Goal: Task Accomplishment & Management: Complete application form

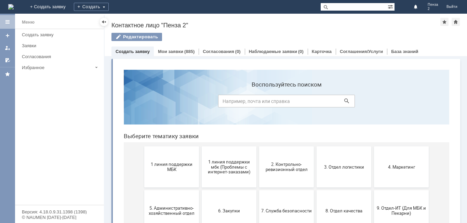
click at [132, 52] on link "Создать заявку" at bounding box center [132, 51] width 34 height 5
click at [138, 52] on link "Создать заявку" at bounding box center [132, 51] width 34 height 5
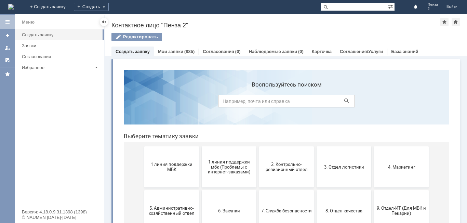
click at [138, 52] on link "Создать заявку" at bounding box center [132, 51] width 34 height 5
click at [50, 33] on div "Создать заявку" at bounding box center [61, 34] width 78 height 5
click at [109, 6] on div "Создать" at bounding box center [91, 7] width 35 height 8
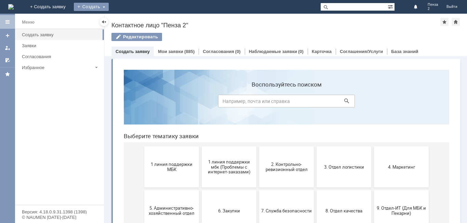
click at [109, 6] on div "Создать" at bounding box center [91, 7] width 35 height 8
click at [70, 8] on link "+ Создать заявку" at bounding box center [48, 7] width 44 height 14
click at [109, 5] on div "Создать" at bounding box center [91, 7] width 35 height 8
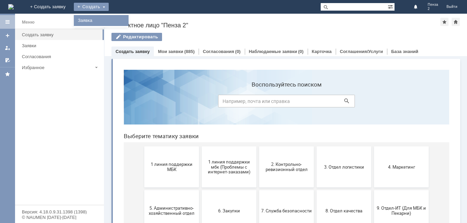
click at [127, 19] on link "Заявка" at bounding box center [101, 20] width 52 height 8
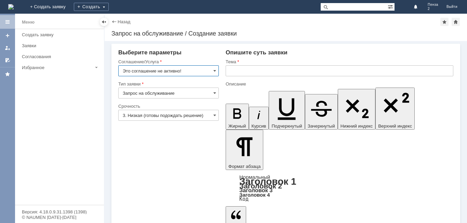
click at [217, 71] on input "Это соглашение не активно!" at bounding box center [168, 70] width 100 height 11
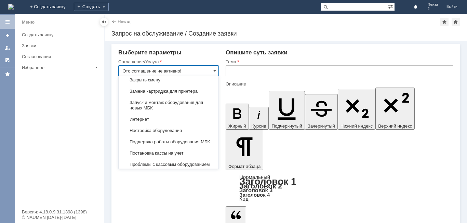
scroll to position [746, 0]
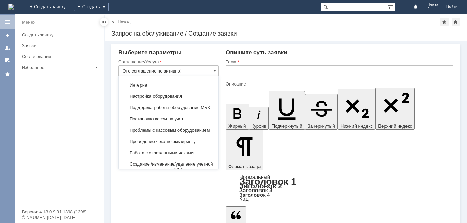
click at [168, 60] on span "Замена картриджа для принтера" at bounding box center [169, 56] width 92 height 5
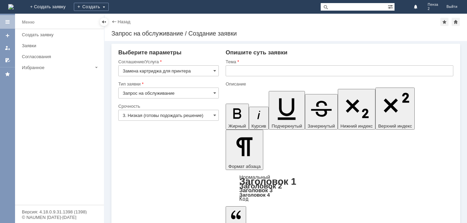
type input "Замена картриджа для принтера"
click at [169, 95] on input "Запрос на обслуживание" at bounding box center [168, 92] width 100 height 11
click at [160, 116] on span "Запрос на обслуживание" at bounding box center [169, 116] width 92 height 5
type input "Запрос на обслуживание"
click at [205, 115] on input "3. Низкая (готовы подождать решение)" at bounding box center [168, 115] width 100 height 11
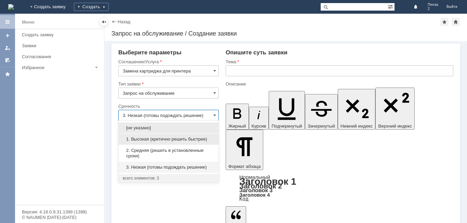
click at [184, 142] on div "1. Высокая (критично решить быстрее)" at bounding box center [169, 139] width 100 height 11
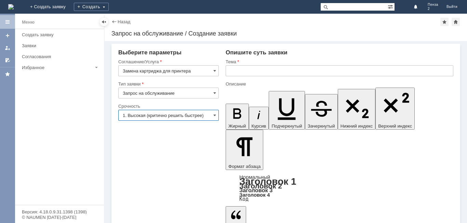
type input "1. Высокая (критично решить быстрее)"
click at [244, 68] on input "text" at bounding box center [338, 70] width 227 height 11
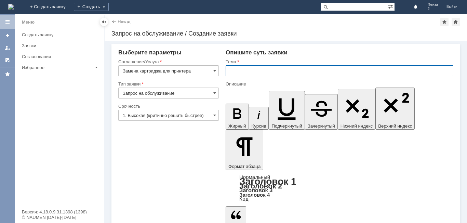
click at [244, 68] on input "text" at bounding box center [338, 70] width 227 height 11
type input "заказ картриджа для принтера workcentre 3025 на пенза 2"
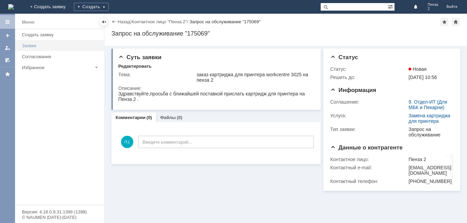
click at [64, 44] on div "Заявки" at bounding box center [61, 45] width 78 height 5
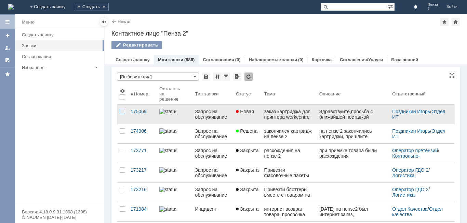
click at [121, 113] on div at bounding box center [122, 111] width 5 height 5
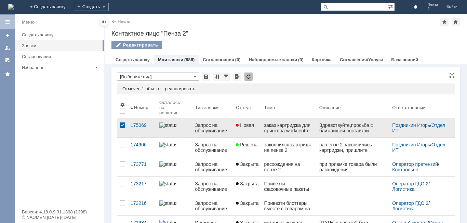
click at [122, 125] on div at bounding box center [122, 124] width 5 height 5
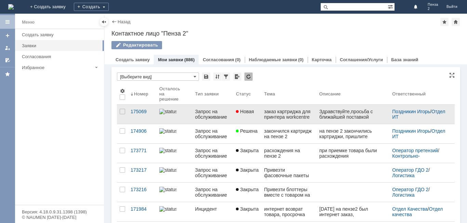
click at [239, 113] on div at bounding box center [238, 111] width 4 height 5
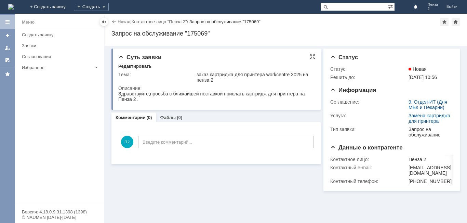
click at [310, 61] on div "Суть заявки Редактировать Тема: заказ картриджа для принтера workcentre 3025 на…" at bounding box center [215, 79] width 209 height 61
click at [312, 56] on div at bounding box center [311, 56] width 5 height 5
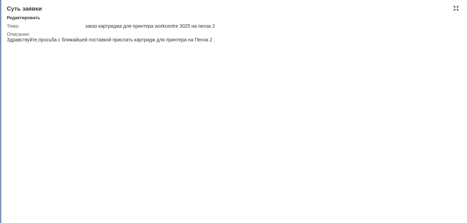
click at [457, 9] on div at bounding box center [455, 7] width 5 height 5
click at [457, 9] on link "Выйти" at bounding box center [451, 7] width 19 height 14
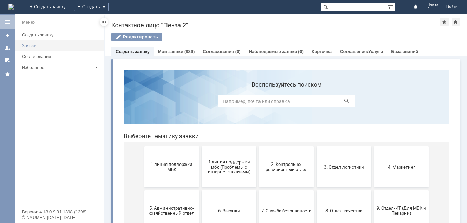
click at [67, 43] on div "Заявки" at bounding box center [61, 45] width 78 height 5
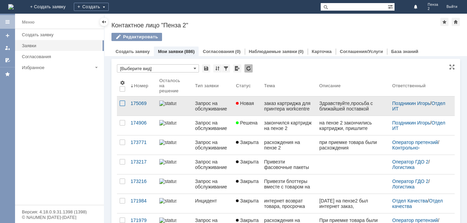
click at [123, 104] on div at bounding box center [122, 102] width 5 height 5
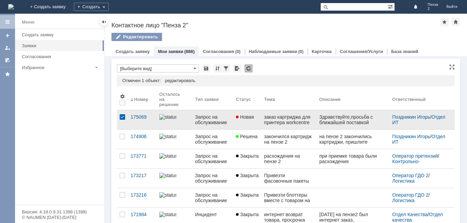
click at [119, 117] on div at bounding box center [122, 119] width 11 height 19
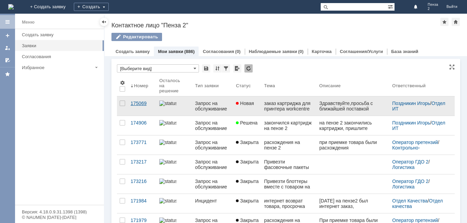
click at [140, 102] on div "175069" at bounding box center [141, 102] width 23 height 5
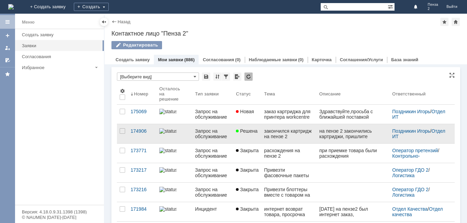
click at [266, 141] on link "закончился картридж на пензе 2" at bounding box center [288, 133] width 55 height 19
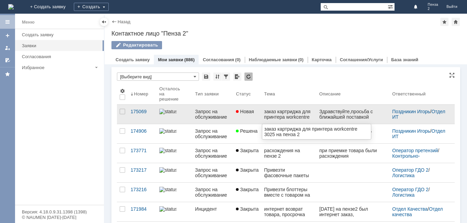
click at [265, 118] on div "заказ картриджа для принтера workcentre 3025 на пенза 2" at bounding box center [289, 114] width 50 height 11
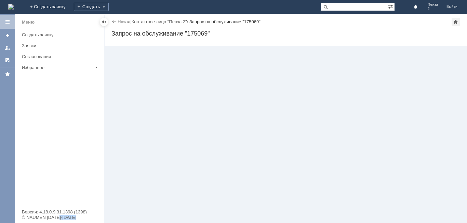
click at [265, 118] on div "Назад | Контактное лицо "Пенза 2" / Запрос на обслуживание "175069" Запрос на о…" at bounding box center [286, 118] width 362 height 209
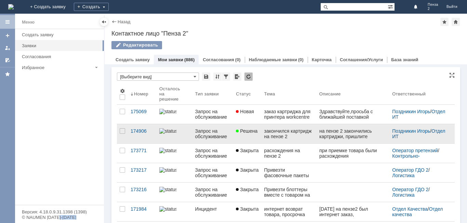
click at [259, 135] on link "Решена" at bounding box center [247, 133] width 28 height 19
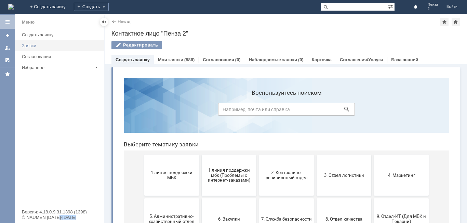
click at [56, 45] on div "Заявки" at bounding box center [61, 45] width 78 height 5
